Goal: Information Seeking & Learning: Learn about a topic

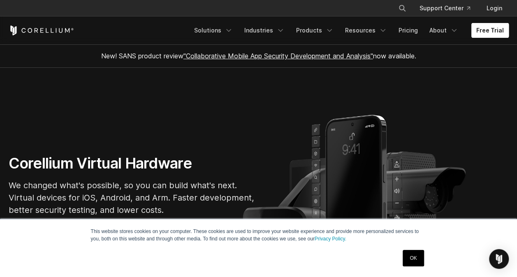
click at [486, 28] on link "Free Trial" at bounding box center [490, 30] width 37 height 15
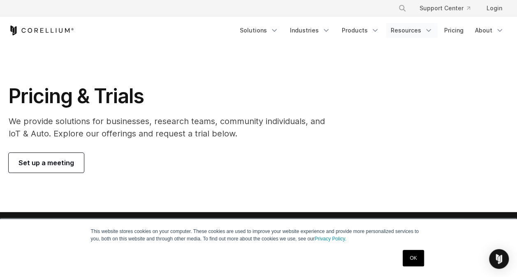
click at [423, 28] on link "Resources" at bounding box center [412, 30] width 52 height 15
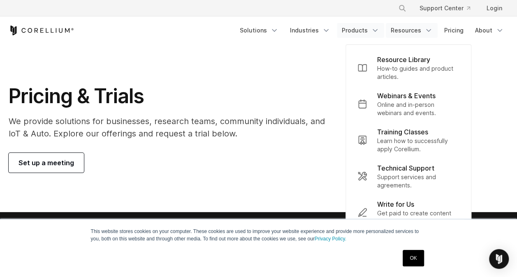
click at [356, 30] on link "Products" at bounding box center [360, 30] width 47 height 15
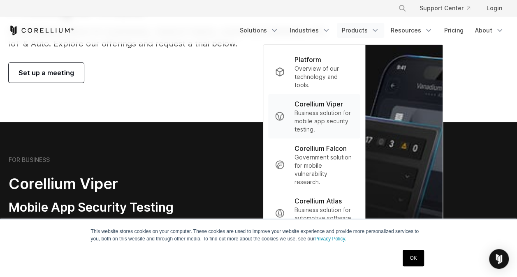
scroll to position [94, 0]
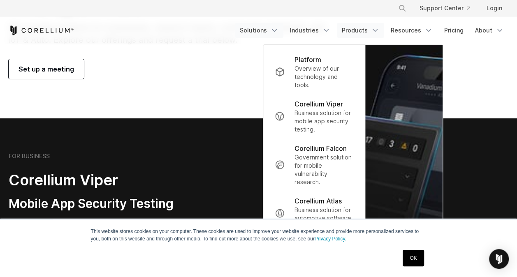
click at [267, 29] on link "Solutions" at bounding box center [259, 30] width 49 height 15
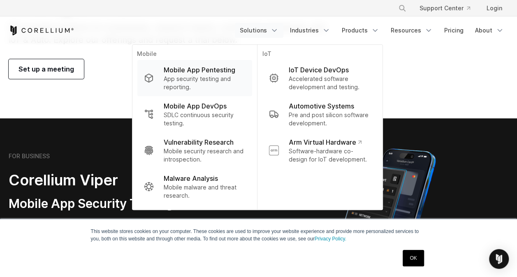
click at [207, 81] on p "App security testing and reporting." at bounding box center [204, 83] width 82 height 16
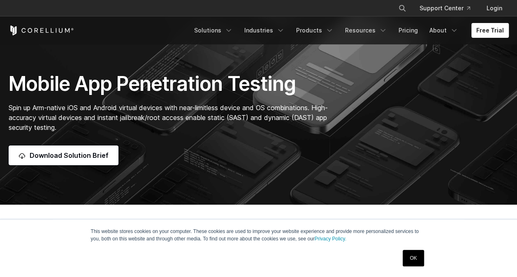
scroll to position [109, 0]
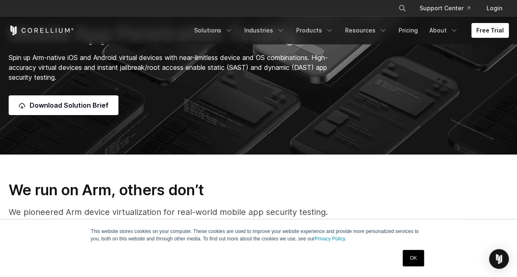
click at [416, 258] on link "OK" at bounding box center [413, 258] width 21 height 16
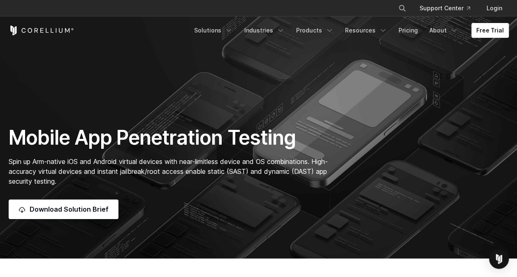
scroll to position [0, 0]
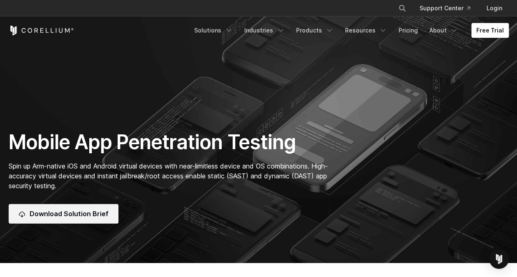
click at [76, 209] on span "Download Solution Brief" at bounding box center [69, 214] width 79 height 10
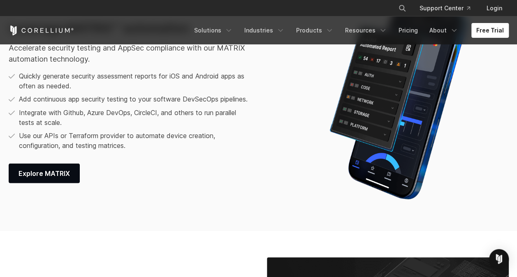
scroll to position [1046, 0]
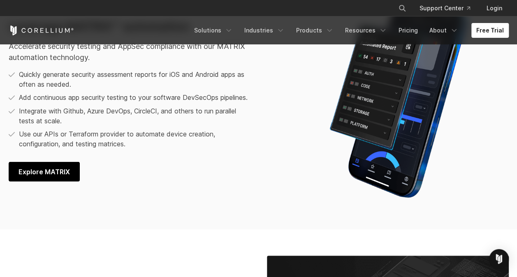
click at [70, 174] on link "Explore MATRIX" at bounding box center [44, 172] width 71 height 20
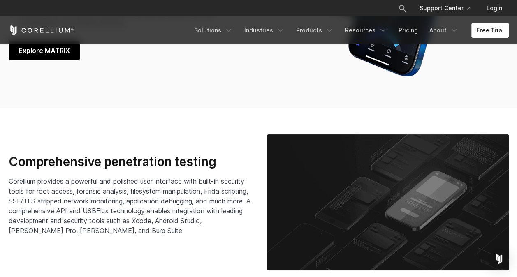
scroll to position [1184, 0]
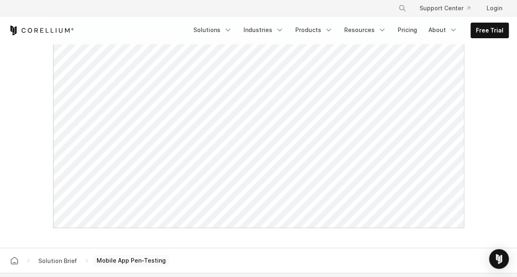
scroll to position [451, 0]
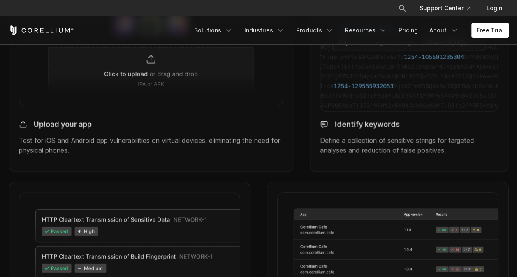
scroll to position [756, 0]
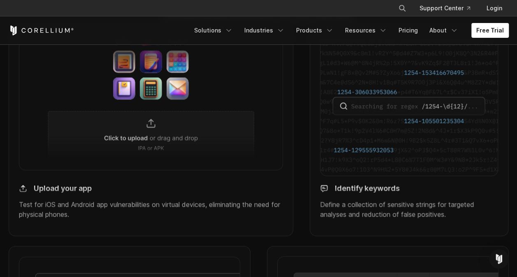
click at [141, 141] on img at bounding box center [151, 103] width 265 height 134
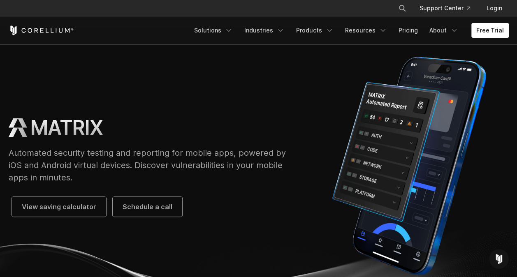
scroll to position [27, 0]
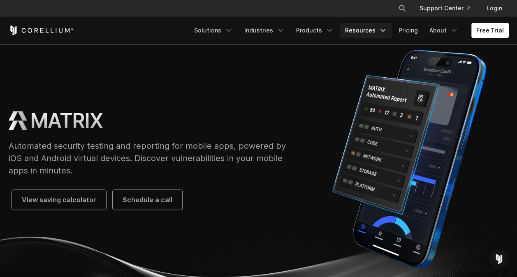
click at [368, 33] on link "Resources" at bounding box center [366, 30] width 52 height 15
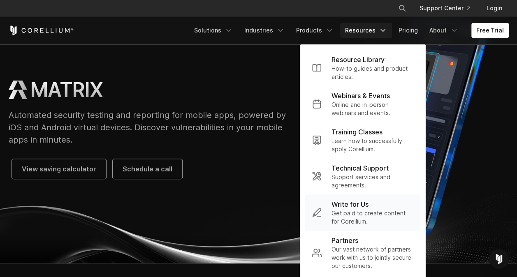
scroll to position [58, 0]
click at [364, 168] on p "Technical Support" at bounding box center [360, 168] width 57 height 10
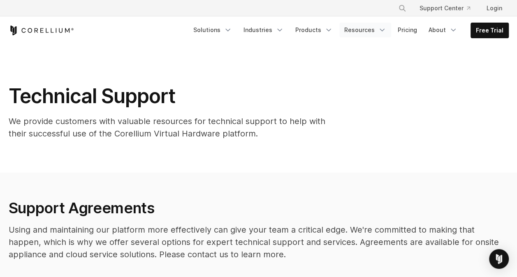
click at [362, 27] on link "Resources" at bounding box center [366, 30] width 52 height 15
